Goal: Information Seeking & Learning: Learn about a topic

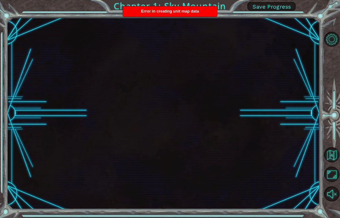
click at [287, 56] on div at bounding box center [163, 113] width 313 height 192
click at [333, 43] on button "Level Options" at bounding box center [331, 39] width 15 height 15
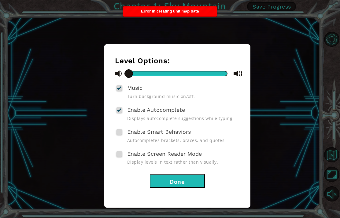
click at [321, 58] on div "Level Options: Music Turn background music on/off. Enable Autocomplete Displays…" at bounding box center [170, 109] width 340 height 218
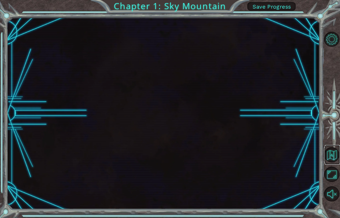
click at [334, 163] on button "Back to Map" at bounding box center [331, 154] width 15 height 15
click at [291, 6] on span "Save Progress" at bounding box center [272, 6] width 39 height 6
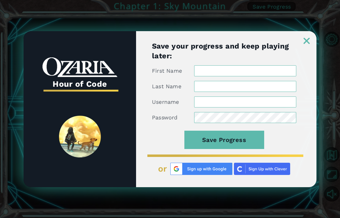
click at [307, 42] on img at bounding box center [307, 41] width 6 height 6
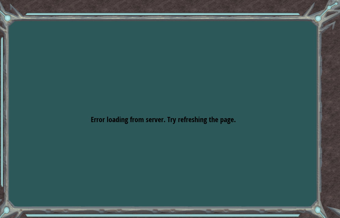
click at [114, 114] on div "Goals Error loading from server. Try refreshing the page. You'll need to join a…" at bounding box center [170, 109] width 340 height 218
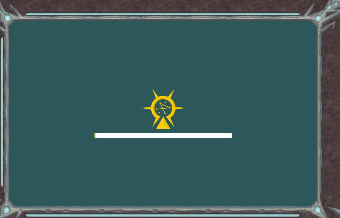
scroll to position [24, 0]
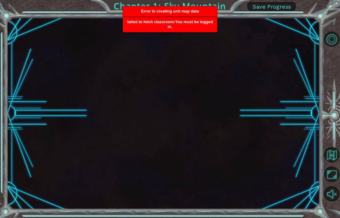
click at [134, 23] on span "failed to fetch classroom:You must be logged in." at bounding box center [170, 24] width 86 height 9
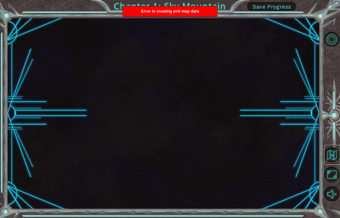
click at [333, 163] on button "Back to Map" at bounding box center [331, 154] width 15 height 15
click at [336, 182] on button "Maximize Browser" at bounding box center [331, 174] width 15 height 15
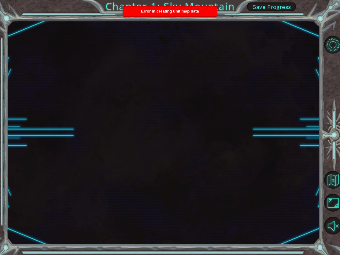
click at [337, 201] on button "Maximize Browser" at bounding box center [333, 203] width 18 height 18
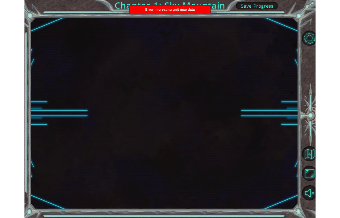
scroll to position [24, 0]
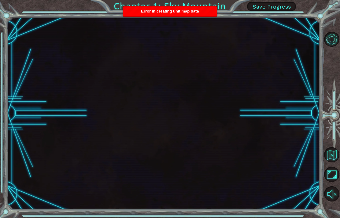
click at [339, 13] on div "Chapter 1: Sky Mountain Save Progress" at bounding box center [170, 109] width 340 height 218
click at [336, 43] on button "Level Options" at bounding box center [331, 39] width 15 height 15
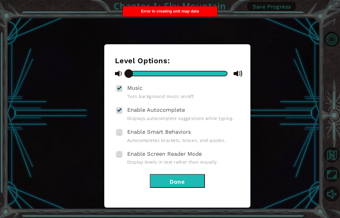
click at [197, 178] on button "Done" at bounding box center [177, 181] width 55 height 14
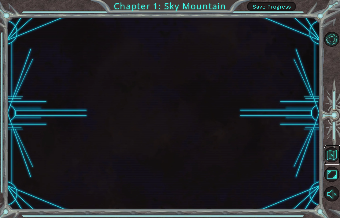
click at [336, 163] on button "Back to Map" at bounding box center [331, 154] width 15 height 15
click at [333, 163] on button "Back to Map" at bounding box center [331, 154] width 15 height 15
click at [332, 163] on button "Back to Map" at bounding box center [331, 154] width 15 height 15
